Goal: Task Accomplishment & Management: Complete application form

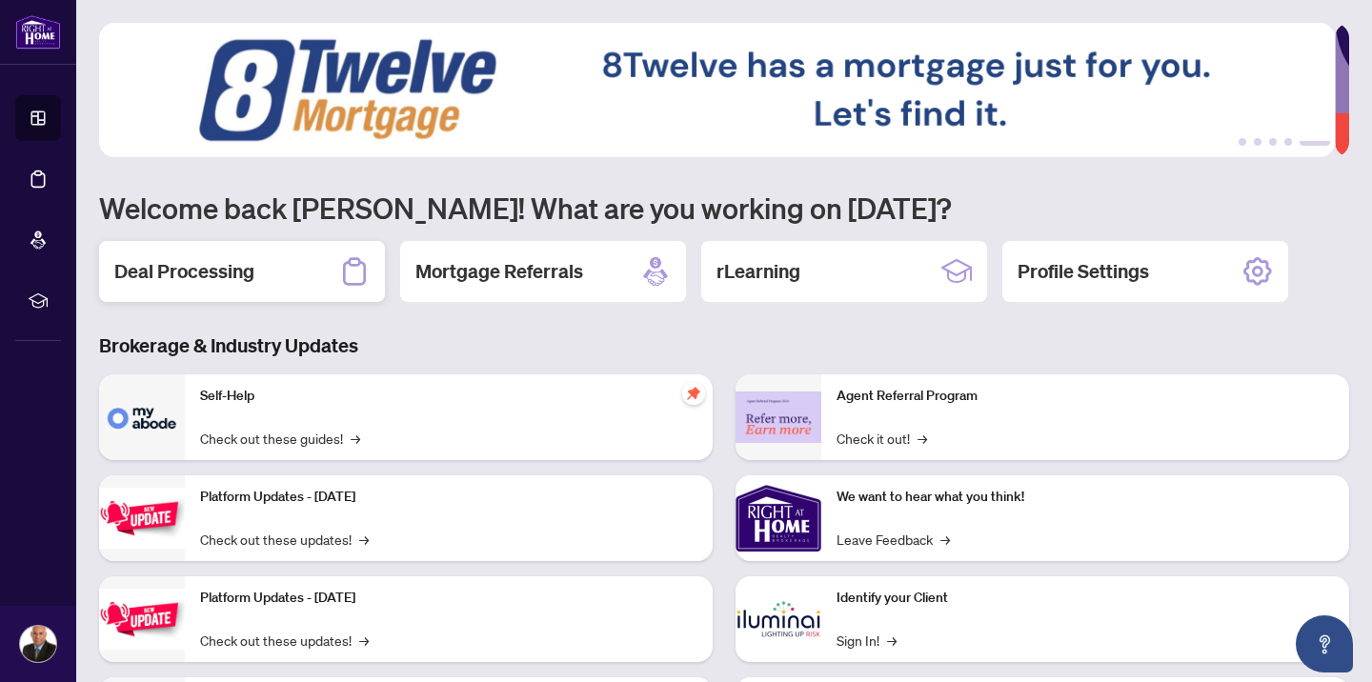
click at [260, 263] on div "Deal Processing" at bounding box center [242, 271] width 286 height 61
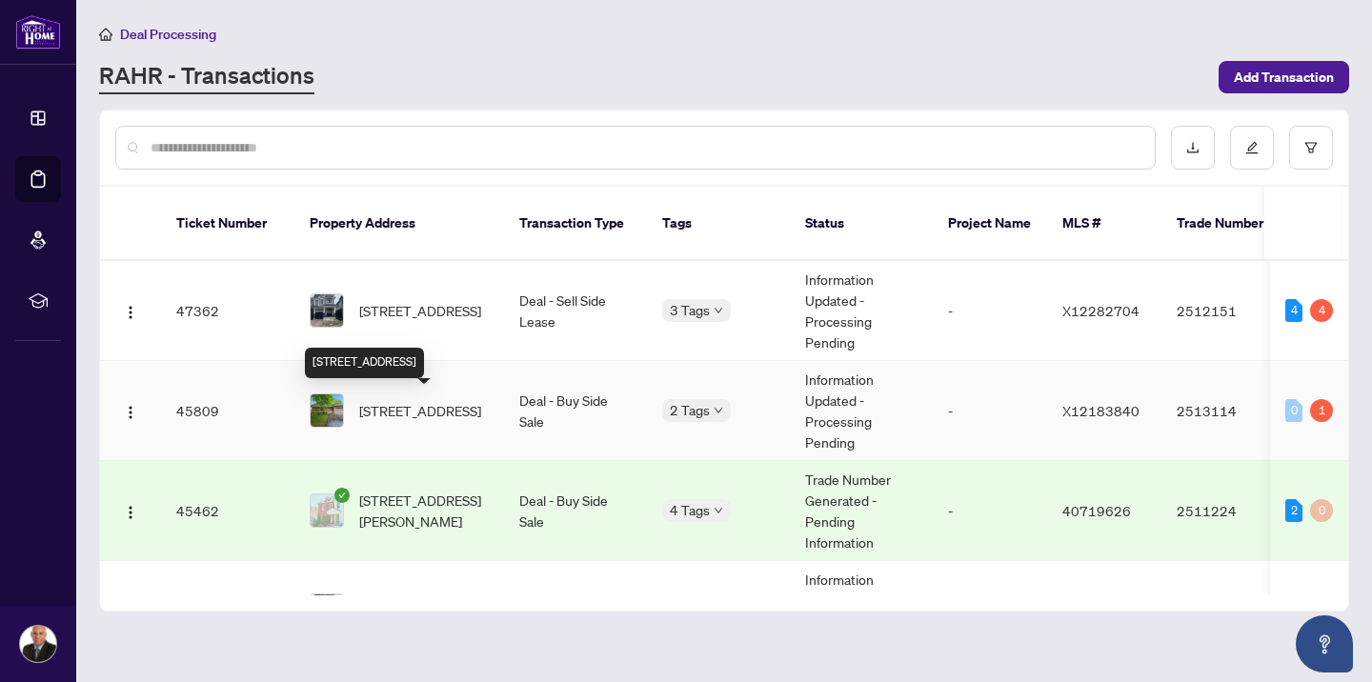
click at [408, 412] on span "[STREET_ADDRESS]" at bounding box center [420, 410] width 122 height 21
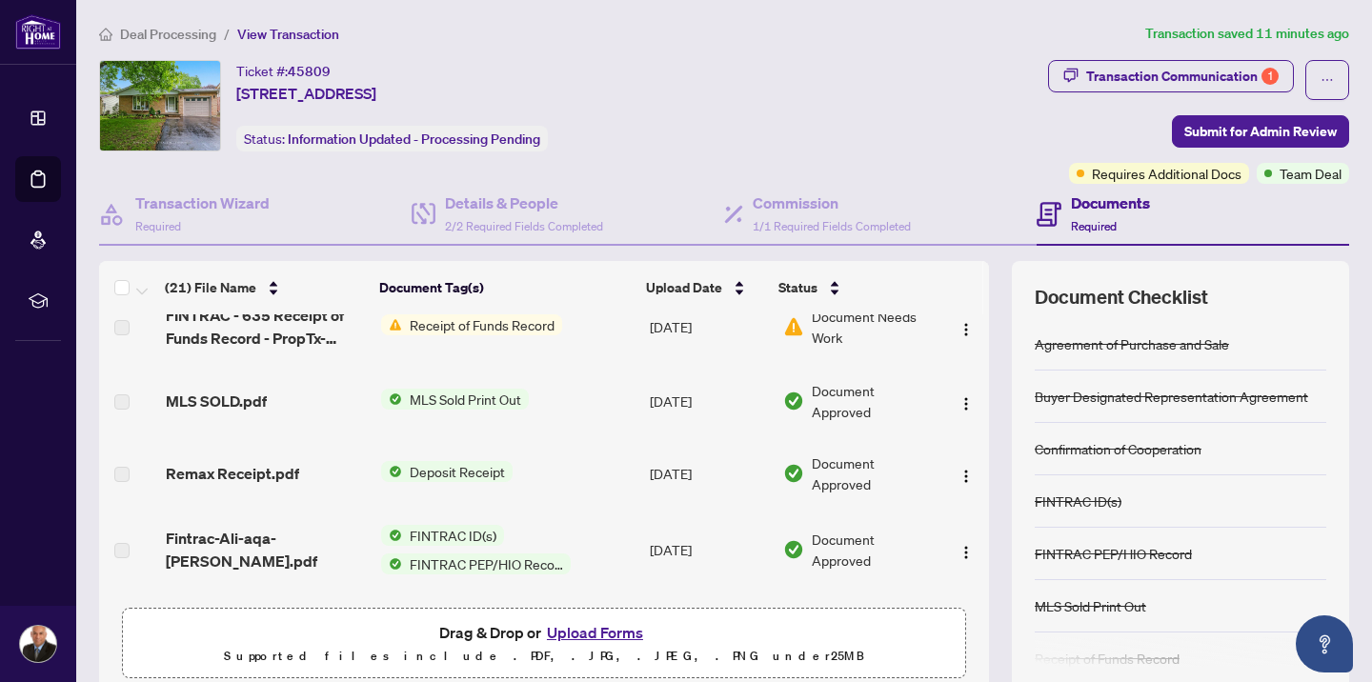
scroll to position [501, 0]
click at [582, 632] on button "Upload Forms" at bounding box center [595, 632] width 108 height 25
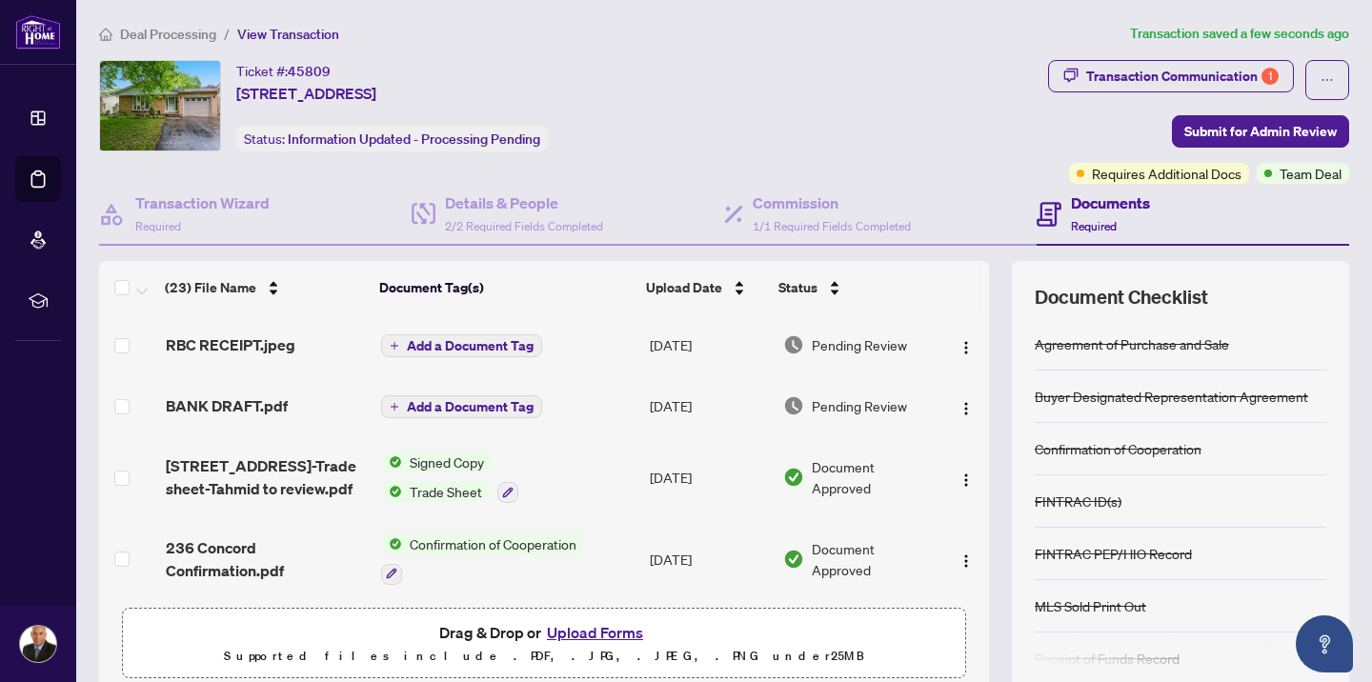
scroll to position [26, 0]
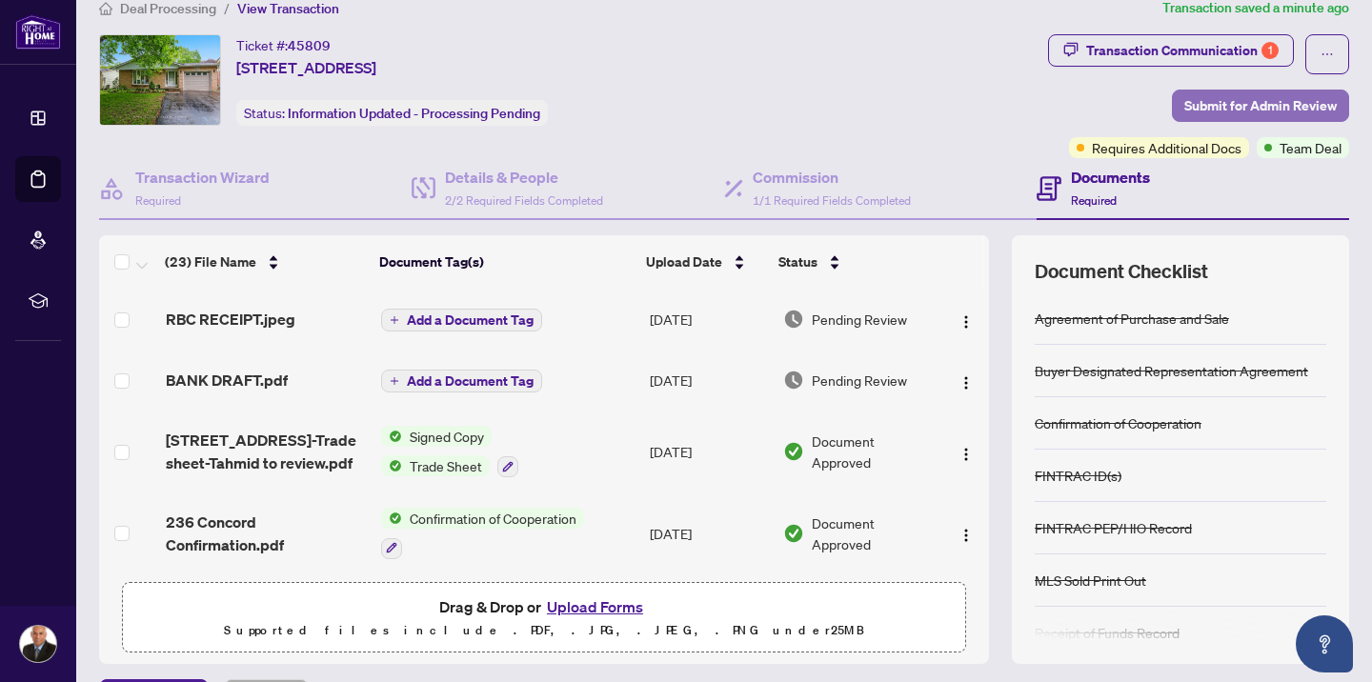
click at [1256, 110] on span "Submit for Admin Review" at bounding box center [1260, 105] width 152 height 30
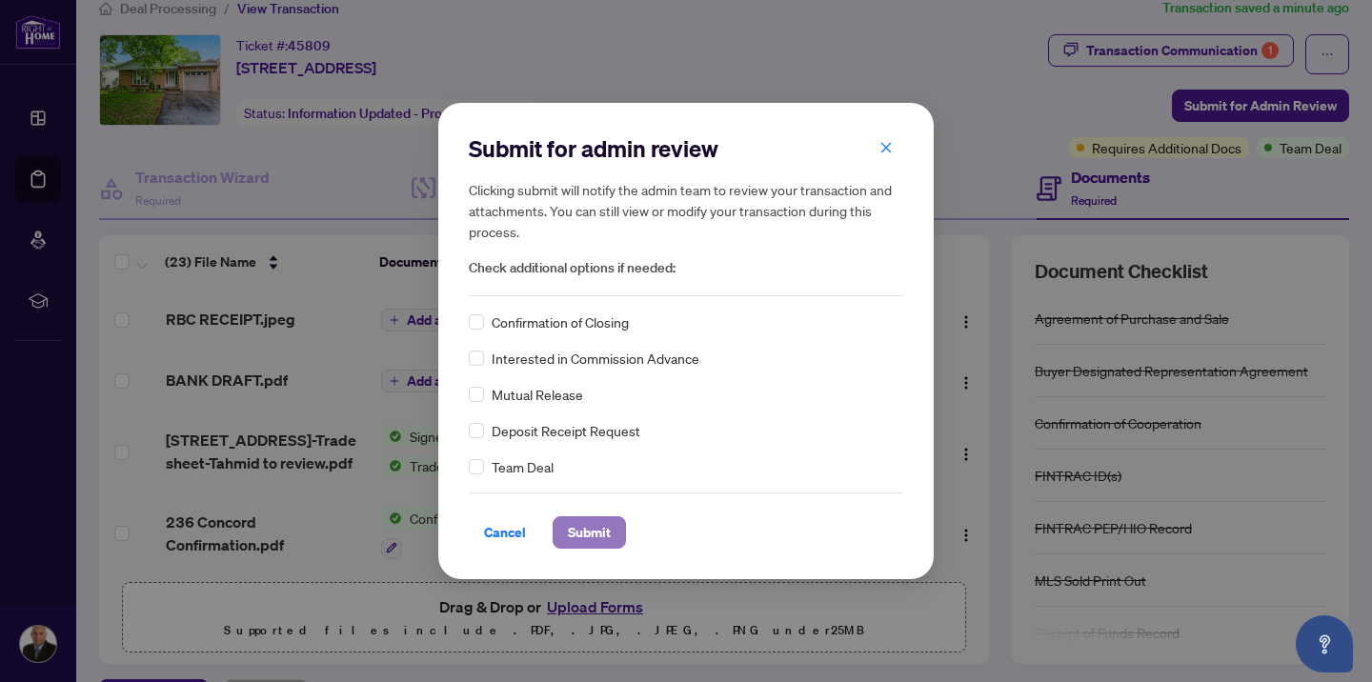
click at [599, 539] on span "Submit" at bounding box center [589, 532] width 43 height 30
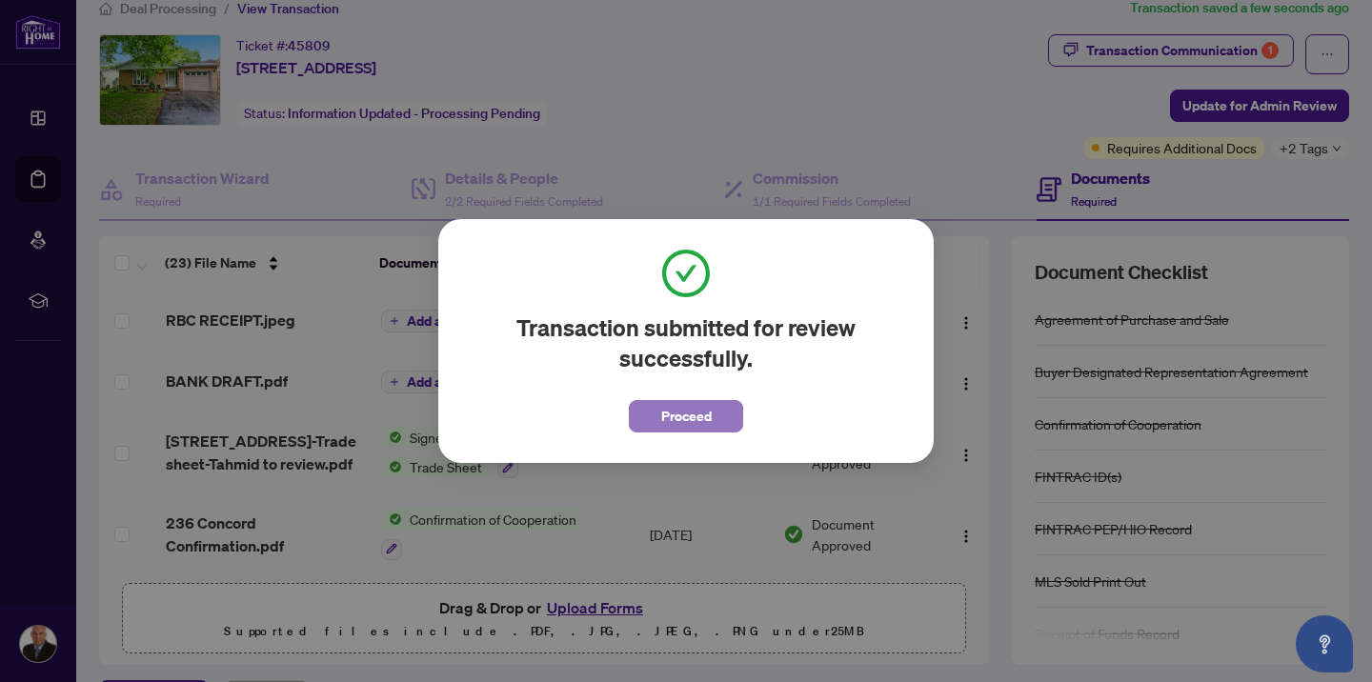
click at [705, 419] on span "Proceed" at bounding box center [686, 416] width 50 height 30
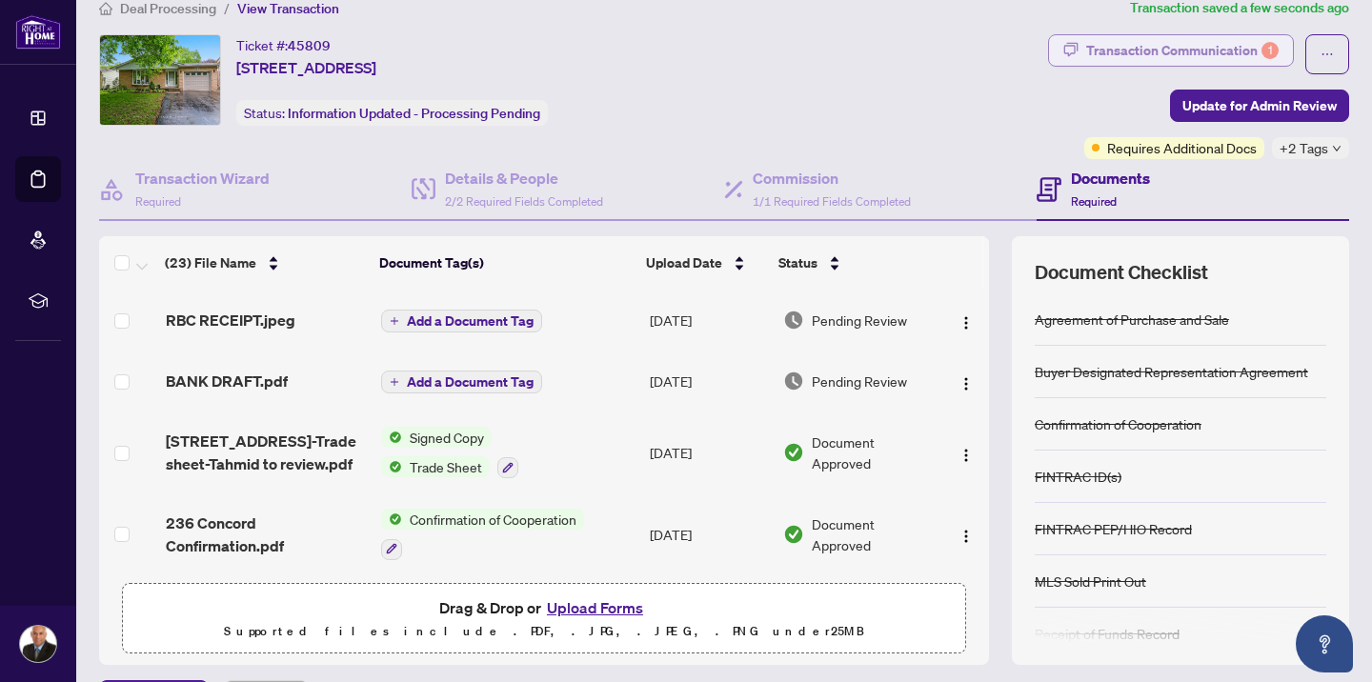
click at [1132, 53] on div "Transaction Communication 1" at bounding box center [1182, 50] width 192 height 30
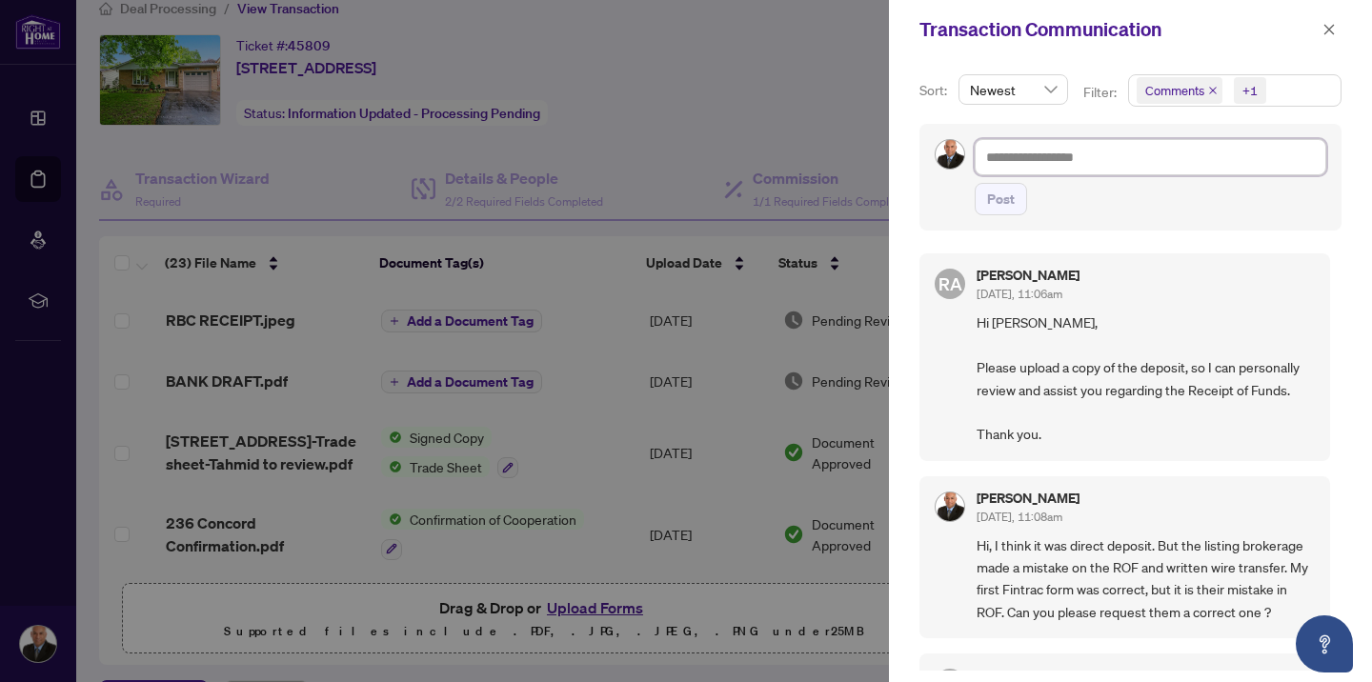
click at [1072, 157] on textarea at bounding box center [1151, 157] width 352 height 36
